Goal: Use online tool/utility: Utilize a website feature to perform a specific function

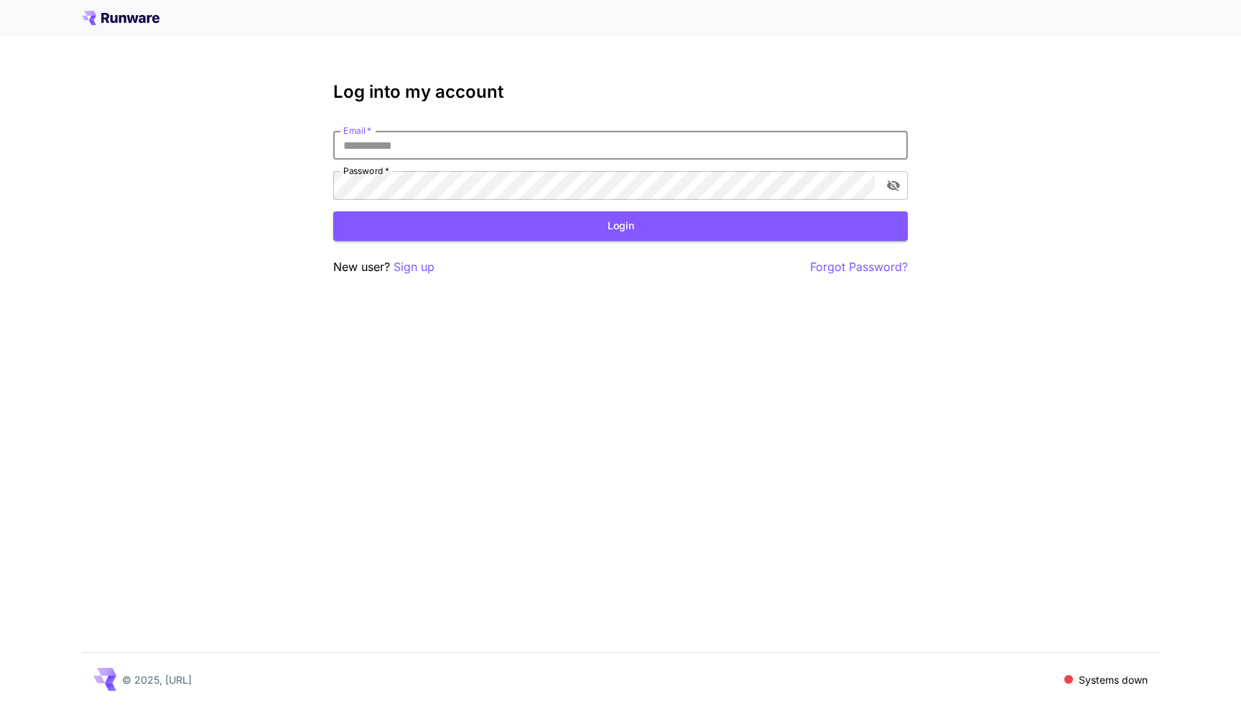
type input "**********"
click at [621, 226] on button "Login" at bounding box center [620, 225] width 575 height 29
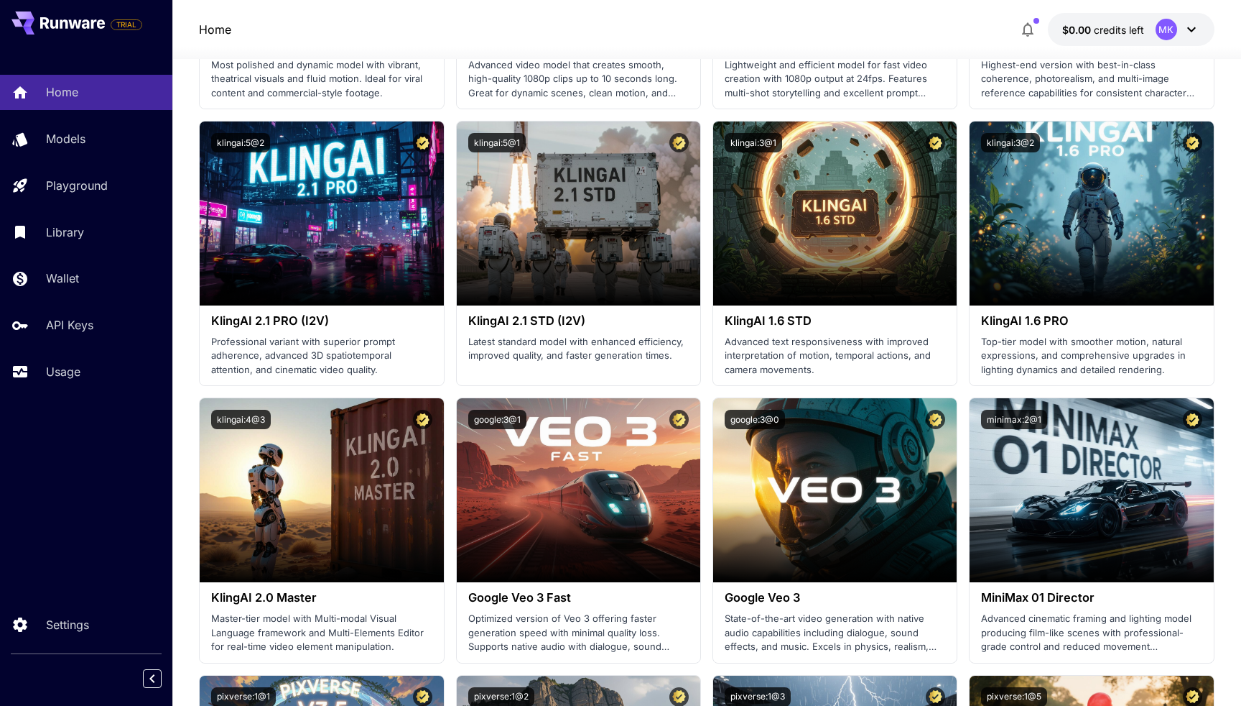
scroll to position [237, 0]
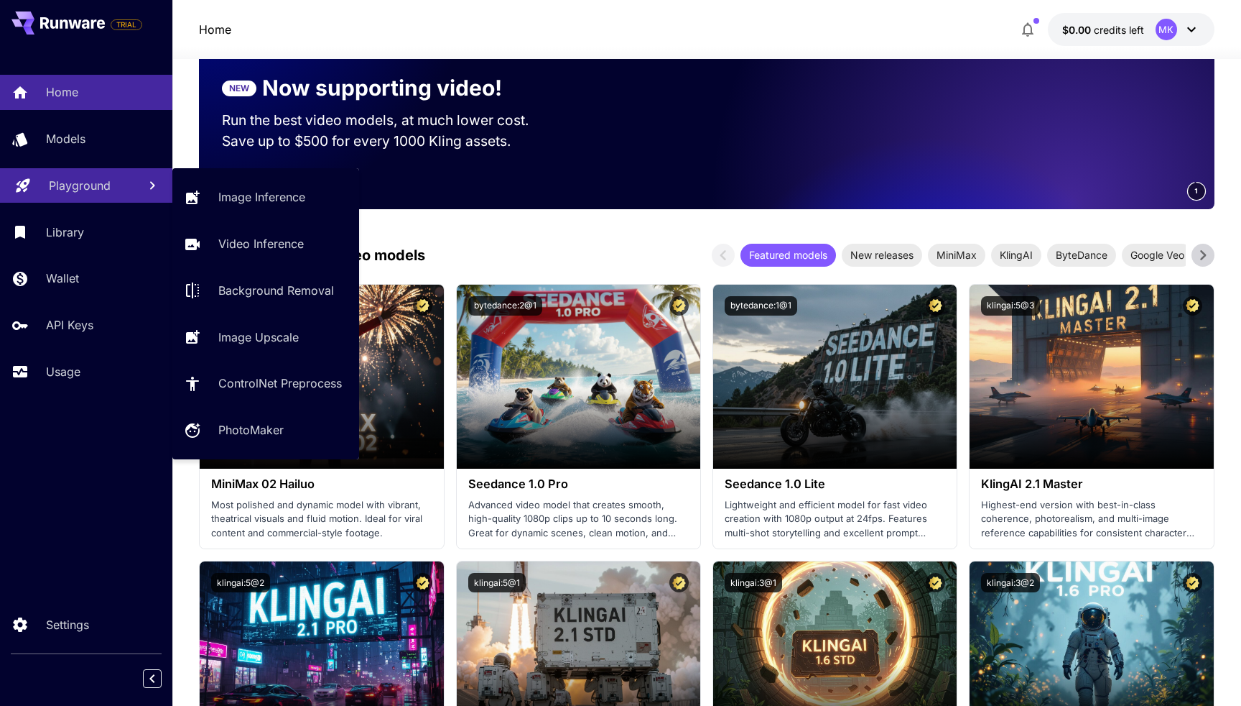
click at [53, 191] on p "Playground" at bounding box center [80, 185] width 62 height 17
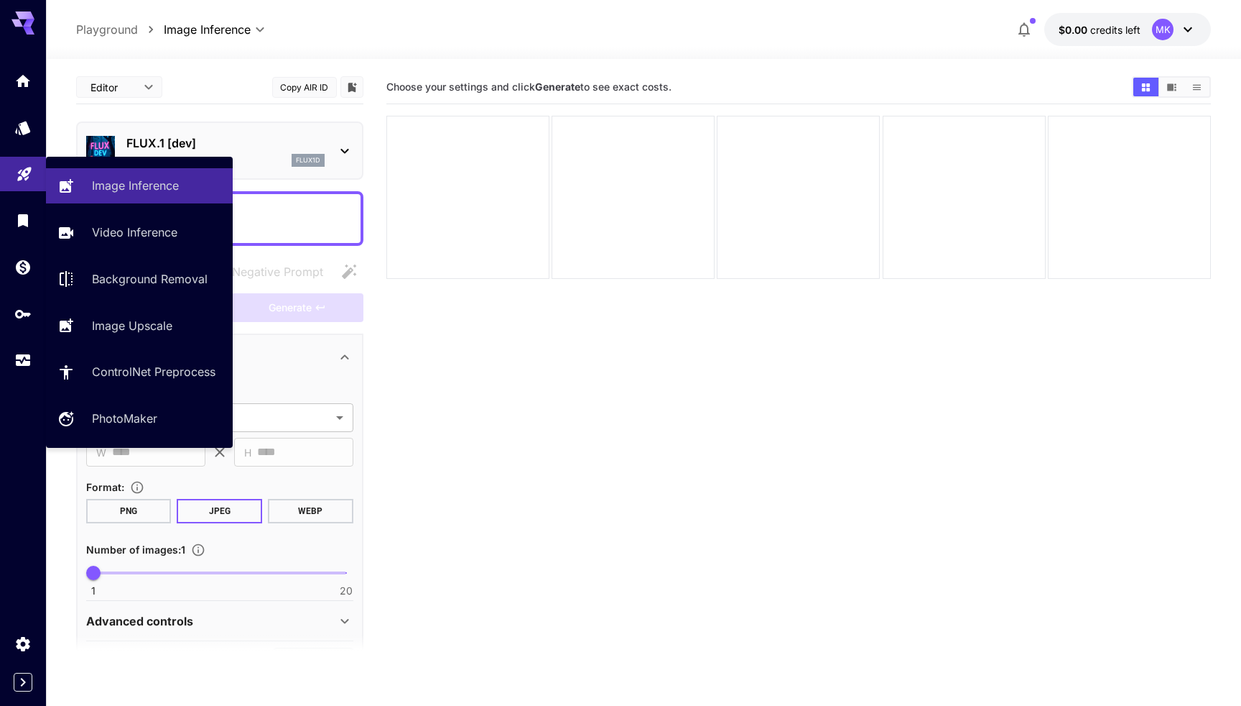
click at [338, 157] on icon at bounding box center [344, 150] width 17 height 17
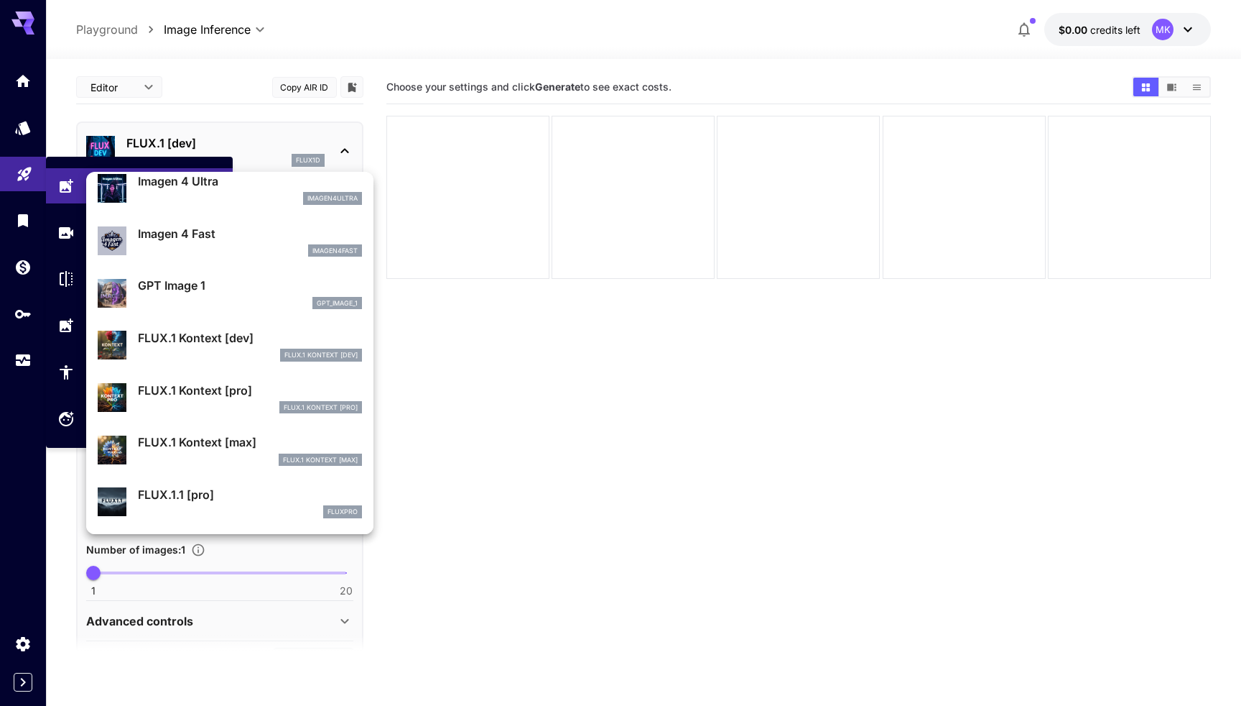
scroll to position [777, 0]
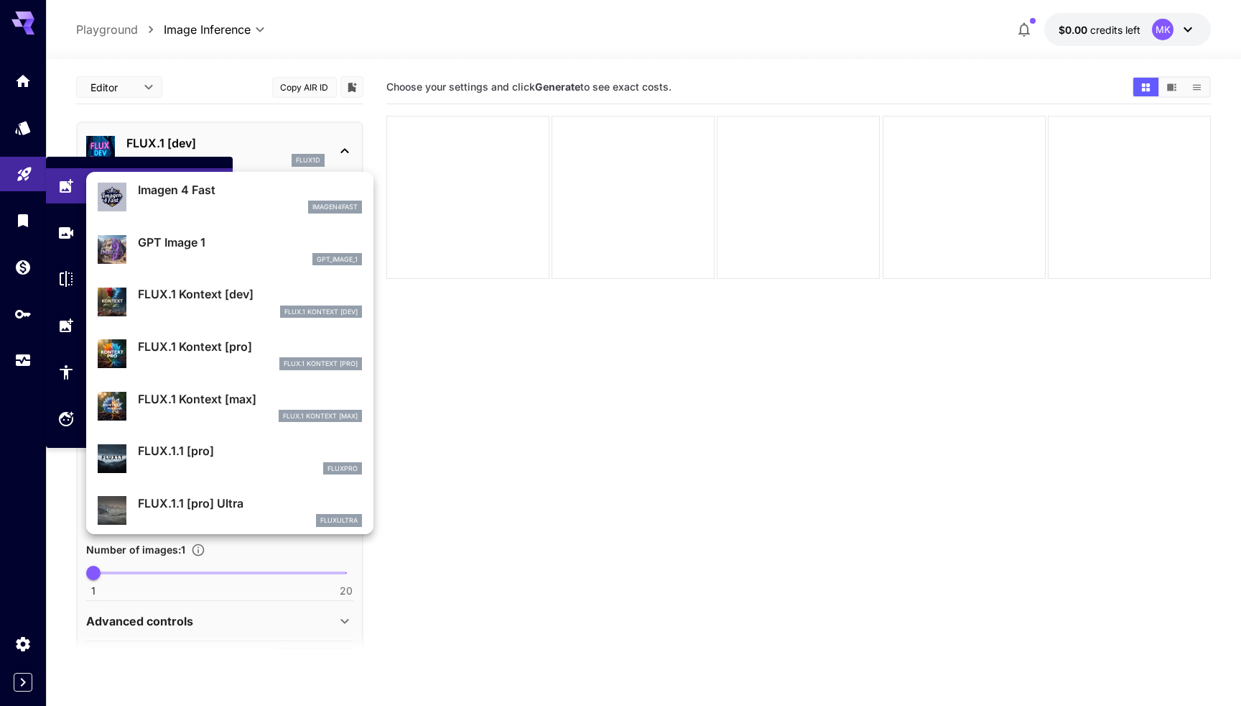
click at [258, 411] on div "FLUX.1 Kontext [max]" at bounding box center [250, 416] width 224 height 13
